Goal: Task Accomplishment & Management: Manage account settings

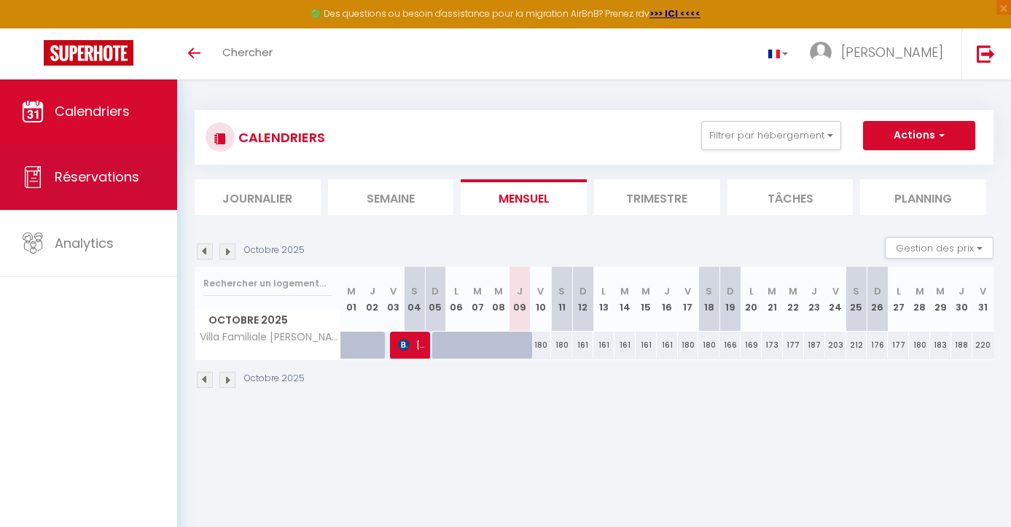
click at [97, 183] on span "Réservations" at bounding box center [97, 177] width 85 height 18
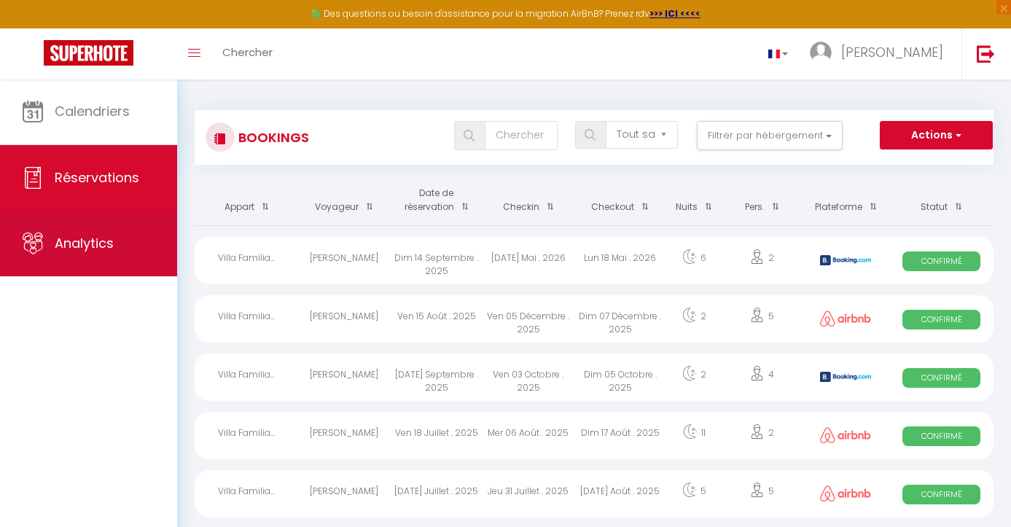
click at [98, 241] on span "Analytics" at bounding box center [84, 243] width 59 height 18
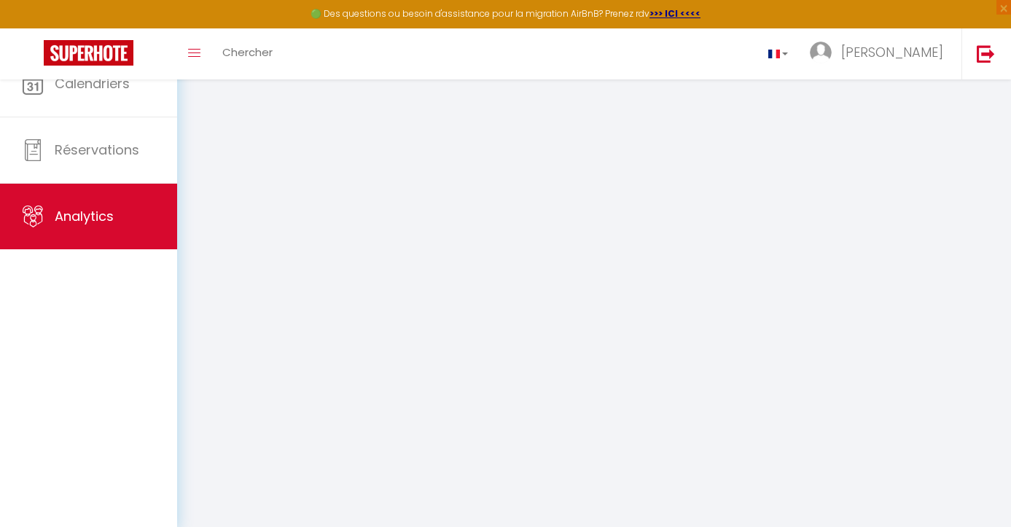
select select "2025"
select select "10"
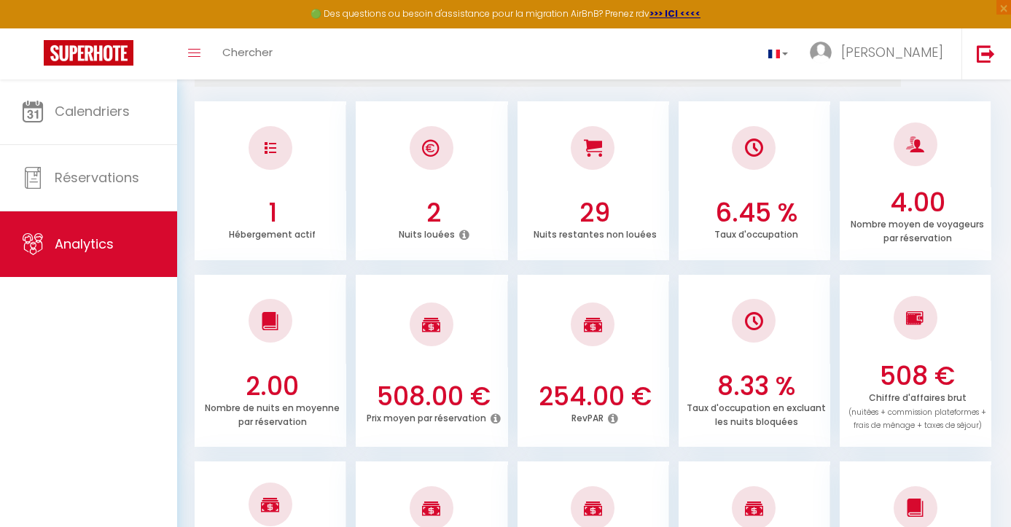
scroll to position [216, 0]
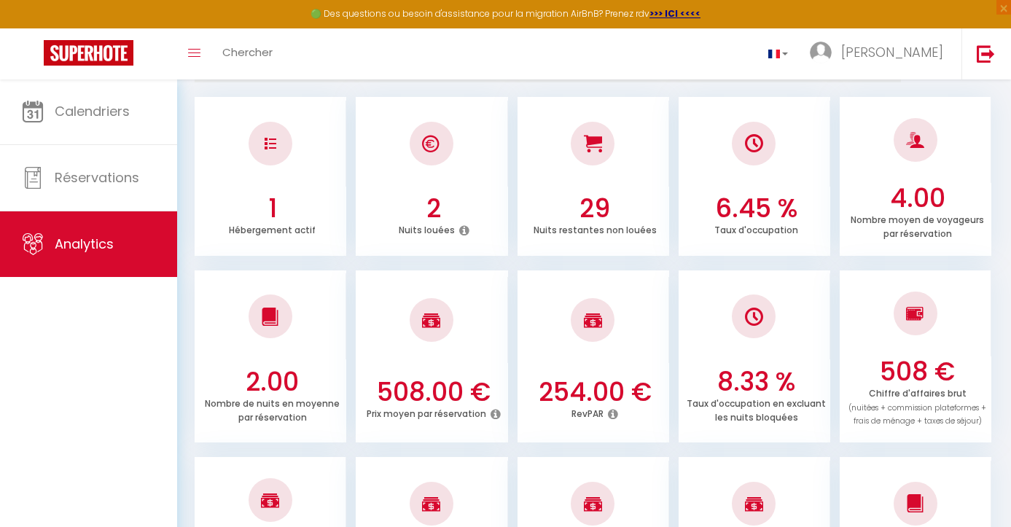
click at [496, 408] on icon at bounding box center [496, 414] width 10 height 12
click at [479, 348] on div at bounding box center [432, 320] width 152 height 86
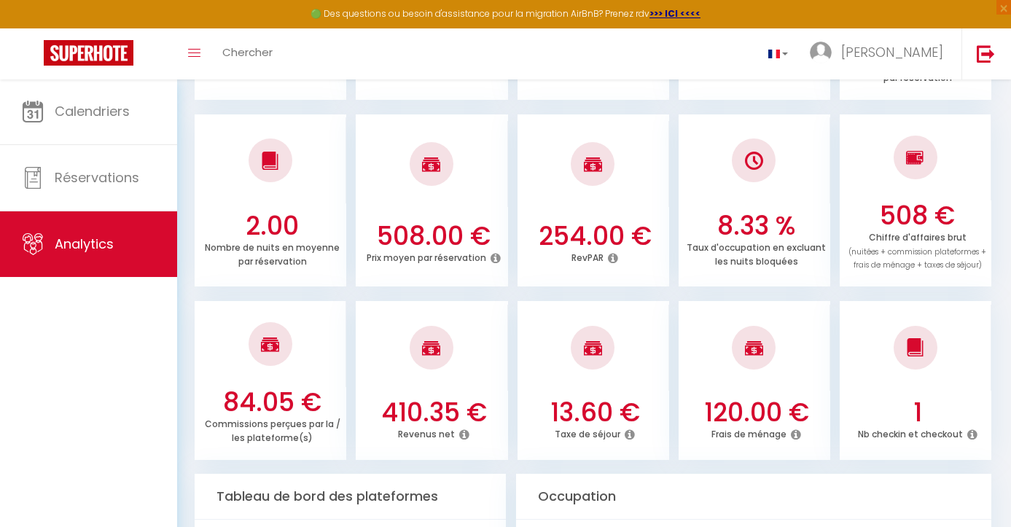
scroll to position [373, 0]
click at [630, 428] on icon at bounding box center [630, 434] width 10 height 12
click at [648, 361] on div at bounding box center [594, 347] width 152 height 86
click at [972, 428] on icon at bounding box center [973, 434] width 10 height 12
click at [959, 384] on div at bounding box center [916, 347] width 152 height 86
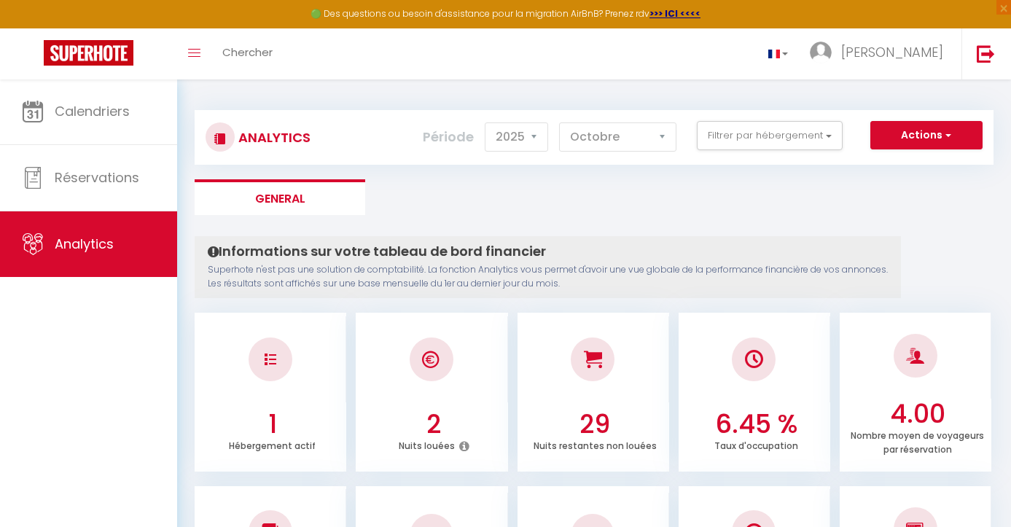
scroll to position [0, 0]
